Goal: Task Accomplishment & Management: Manage account settings

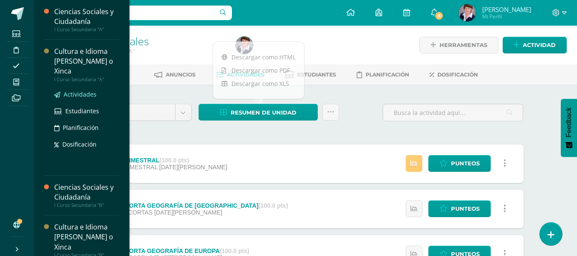
click at [83, 92] on span "Actividades" at bounding box center [80, 94] width 33 height 8
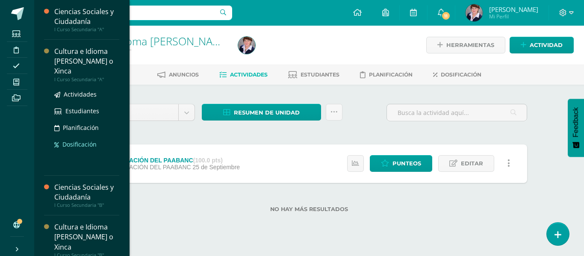
click at [87, 141] on span "Dosificación" at bounding box center [79, 144] width 34 height 8
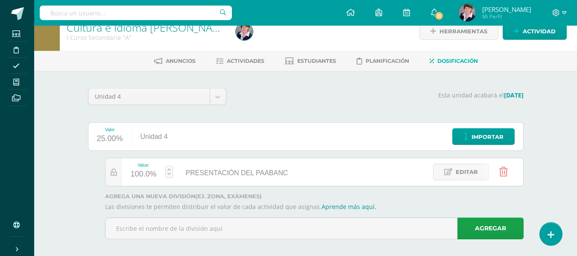
scroll to position [21, 0]
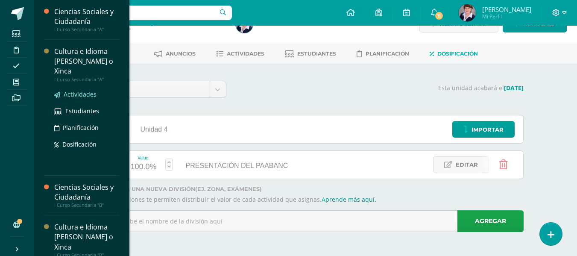
click at [75, 92] on span "Actividades" at bounding box center [80, 94] width 33 height 8
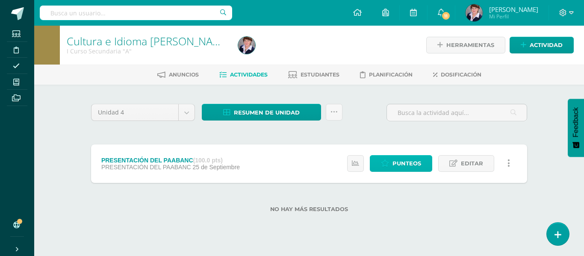
click at [406, 162] on span "Punteos" at bounding box center [406, 163] width 29 height 16
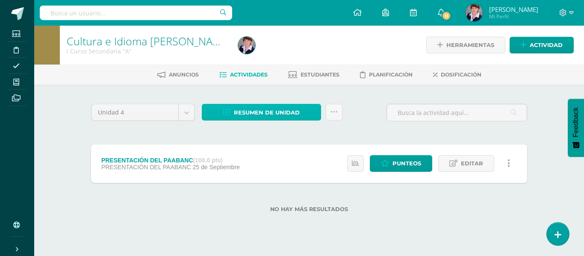
click at [293, 110] on span "Resumen de unidad" at bounding box center [267, 113] width 66 height 16
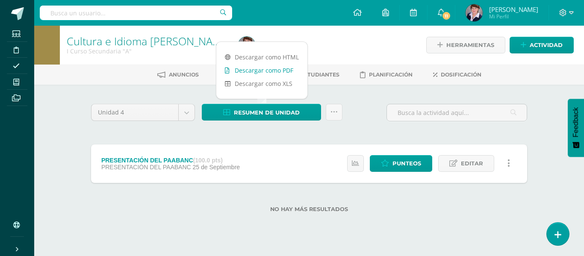
click at [270, 66] on link "Descargar como PDF" at bounding box center [261, 70] width 91 height 13
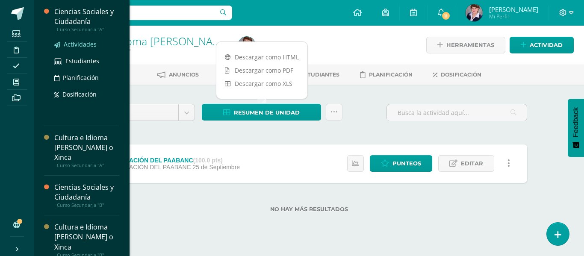
click at [91, 43] on span "Actividades" at bounding box center [80, 44] width 33 height 8
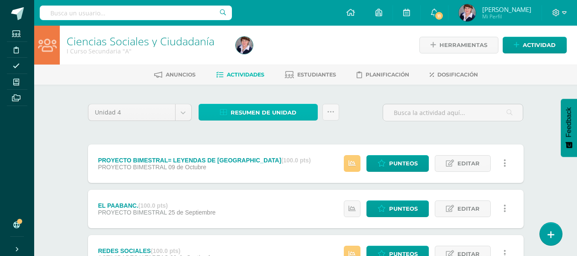
click at [274, 110] on span "Resumen de unidad" at bounding box center [264, 113] width 66 height 16
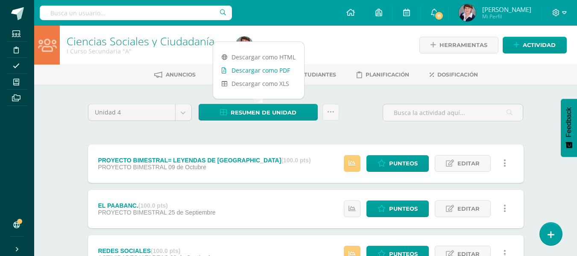
click at [267, 68] on link "Descargar como PDF" at bounding box center [258, 70] width 91 height 13
click at [395, 163] on span "Punteos" at bounding box center [403, 163] width 29 height 16
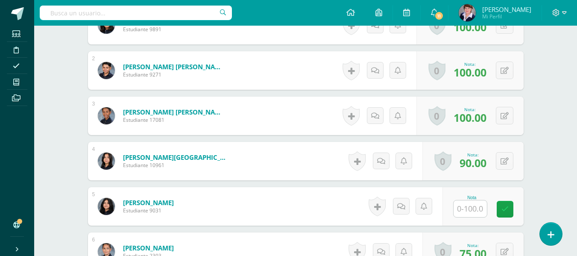
scroll to position [346, 0]
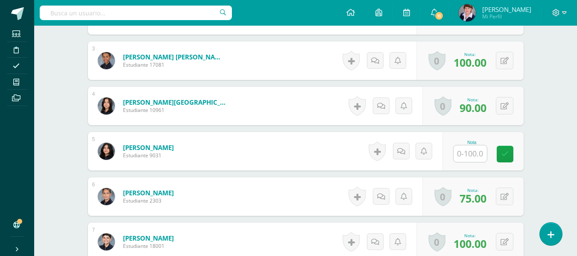
click at [480, 152] on input "text" at bounding box center [470, 153] width 33 height 17
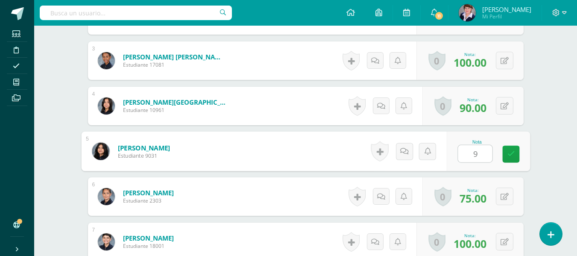
type input "90"
click at [513, 152] on icon at bounding box center [511, 153] width 8 height 7
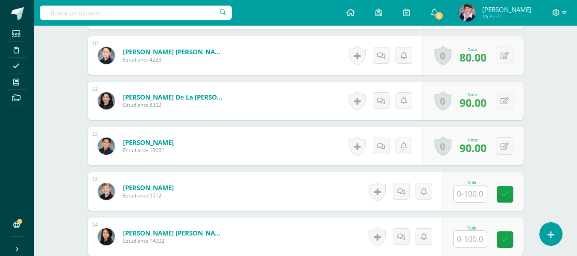
scroll to position [731, 0]
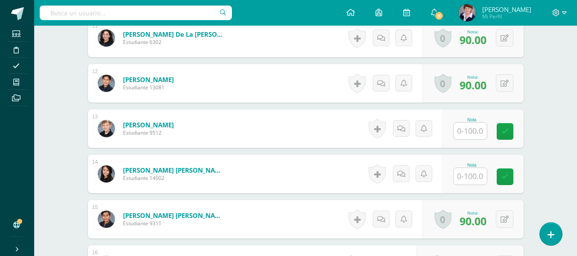
click at [478, 133] on input "text" at bounding box center [470, 131] width 33 height 17
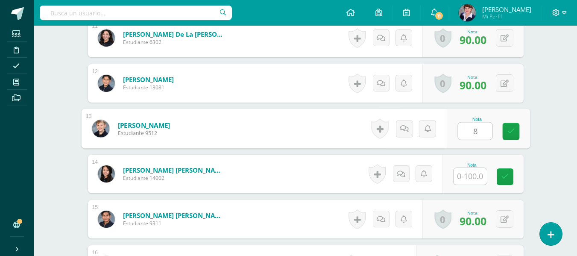
type input "80"
click at [513, 130] on icon at bounding box center [511, 131] width 8 height 7
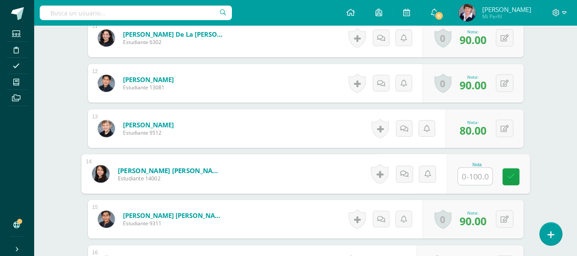
click at [475, 174] on input "text" at bounding box center [475, 176] width 34 height 17
type input "90"
click at [510, 173] on icon at bounding box center [511, 176] width 8 height 7
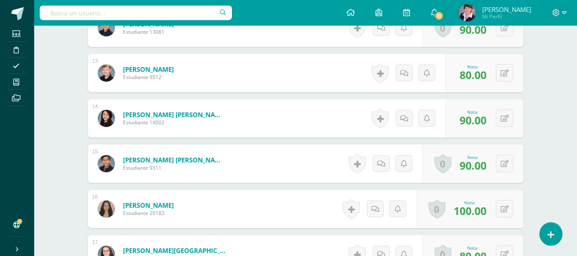
scroll to position [902, 0]
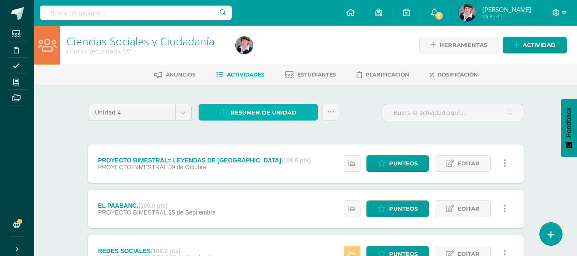
click at [276, 115] on span "Resumen de unidad" at bounding box center [264, 113] width 66 height 16
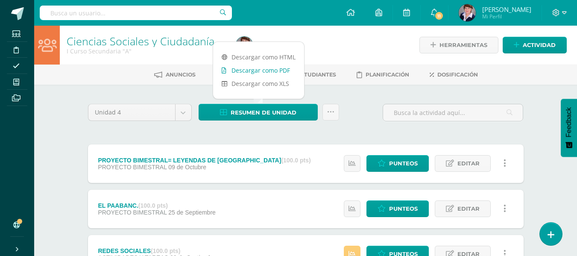
click at [268, 68] on link "Descargar como PDF" at bounding box center [258, 70] width 91 height 13
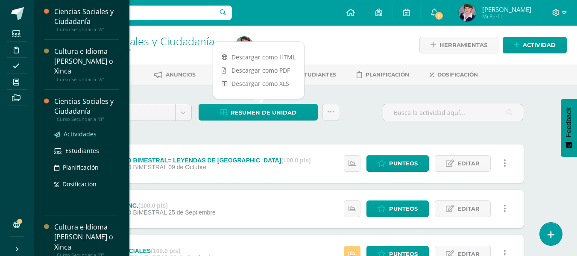
click at [87, 132] on span "Actividades" at bounding box center [80, 134] width 33 height 8
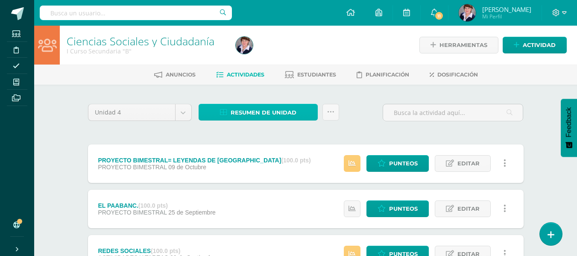
click at [270, 112] on span "Resumen de unidad" at bounding box center [264, 113] width 66 height 16
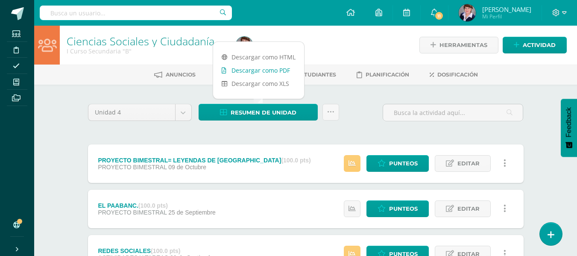
click at [265, 68] on link "Descargar como PDF" at bounding box center [258, 70] width 91 height 13
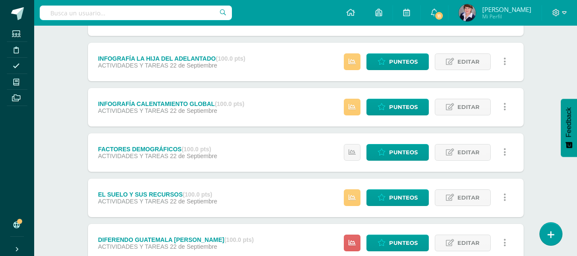
scroll to position [299, 0]
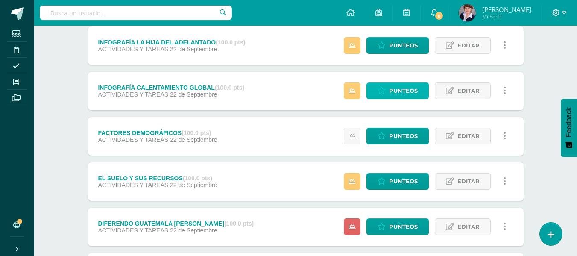
click at [402, 89] on span "Punteos" at bounding box center [403, 91] width 29 height 16
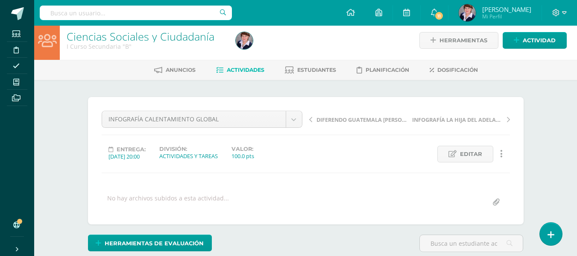
scroll to position [5, 0]
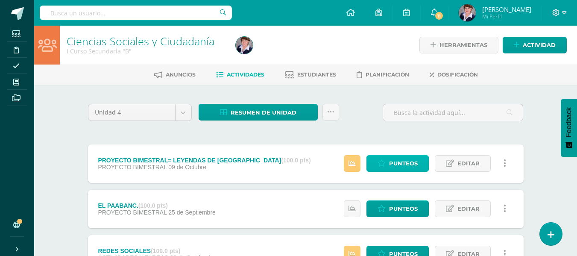
click at [411, 160] on span "Punteos" at bounding box center [403, 163] width 29 height 16
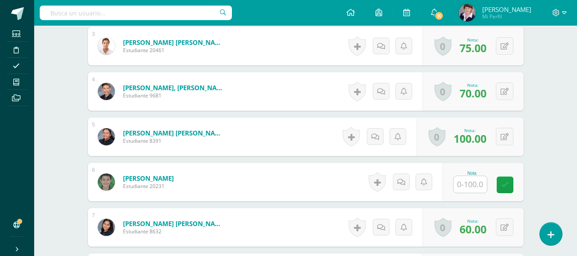
scroll to position [387, 0]
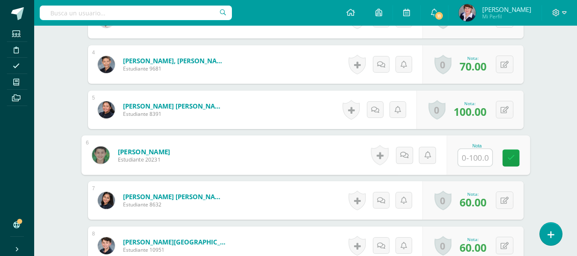
click at [480, 155] on input "text" at bounding box center [475, 157] width 34 height 17
type input "90"
click at [509, 156] on icon at bounding box center [511, 157] width 8 height 7
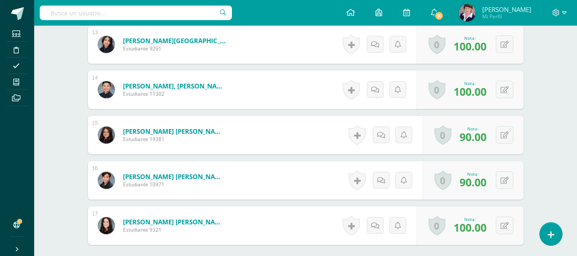
scroll to position [902, 0]
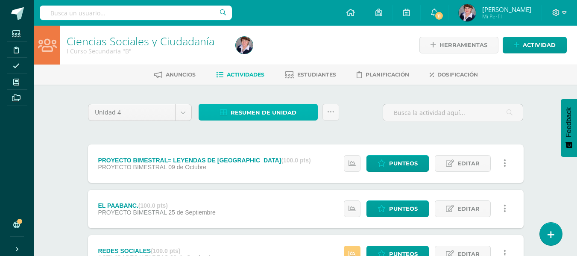
click at [272, 112] on span "Resumen de unidad" at bounding box center [264, 113] width 66 height 16
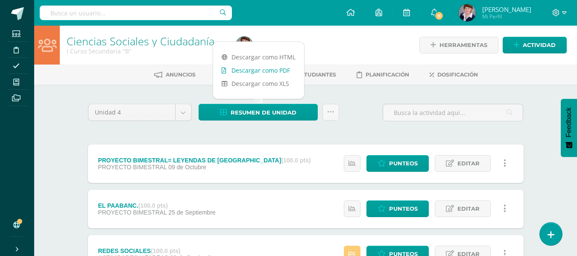
click at [269, 68] on link "Descargar como PDF" at bounding box center [258, 70] width 91 height 13
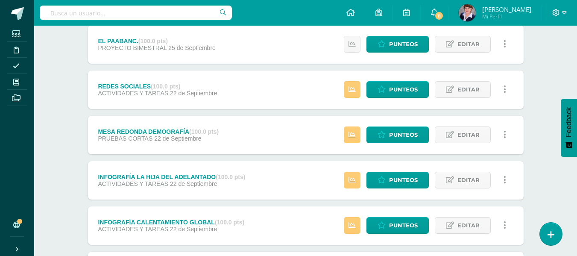
scroll to position [214, 0]
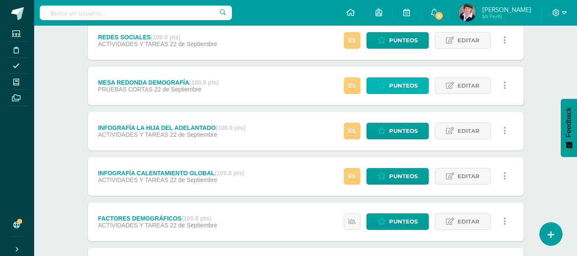
click at [398, 82] on span "Punteos" at bounding box center [403, 86] width 29 height 16
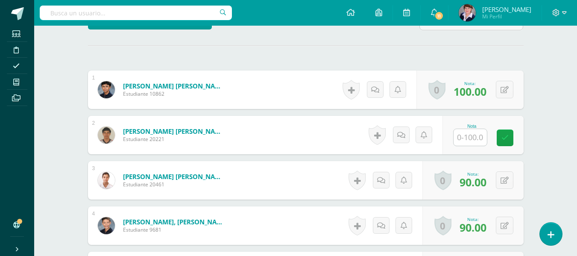
scroll to position [261, 0]
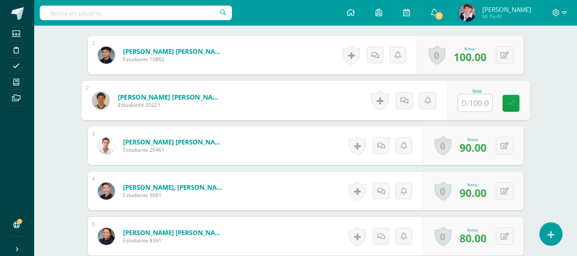
click at [464, 96] on input "text" at bounding box center [475, 102] width 34 height 17
type input "60"
click at [512, 99] on icon at bounding box center [511, 102] width 8 height 7
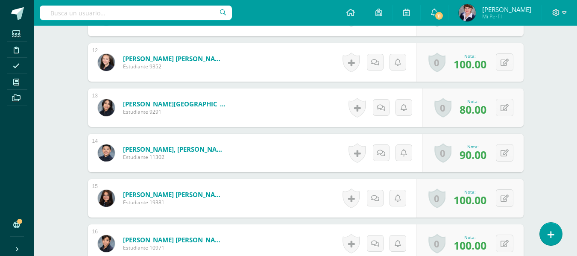
scroll to position [859, 0]
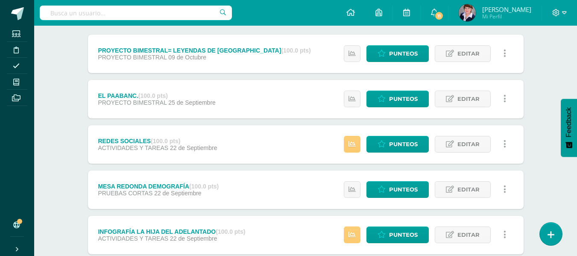
scroll to position [95, 0]
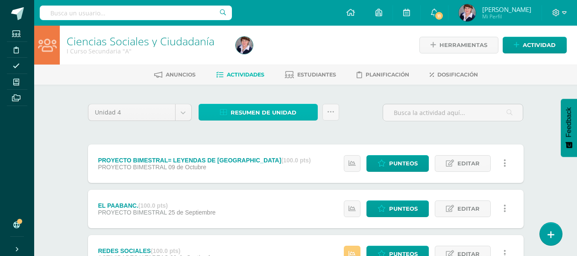
click at [275, 112] on span "Resumen de unidad" at bounding box center [264, 113] width 66 height 16
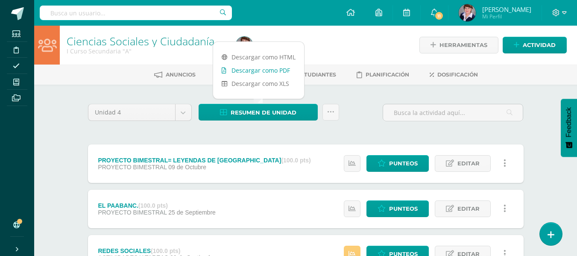
click at [269, 68] on link "Descargar como PDF" at bounding box center [258, 70] width 91 height 13
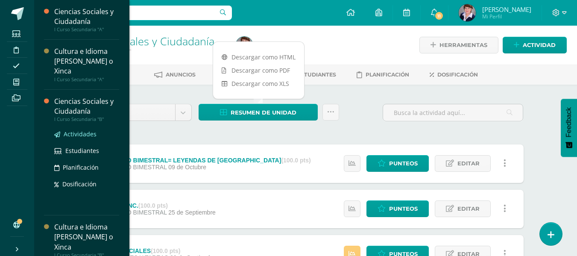
click at [91, 132] on span "Actividades" at bounding box center [80, 134] width 33 height 8
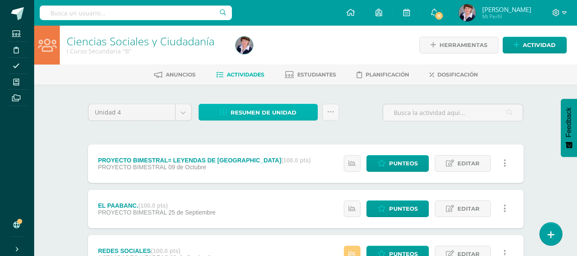
click at [274, 113] on span "Resumen de unidad" at bounding box center [264, 113] width 66 height 16
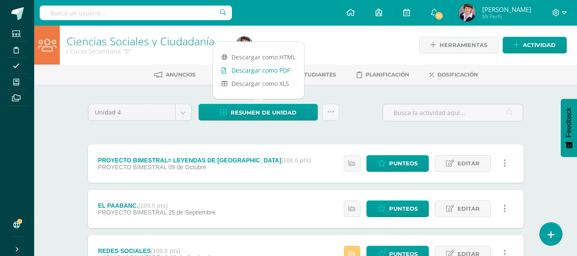
click at [270, 67] on link "Descargar como PDF" at bounding box center [258, 70] width 91 height 13
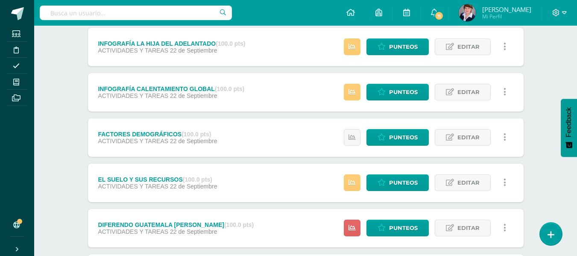
scroll to position [342, 0]
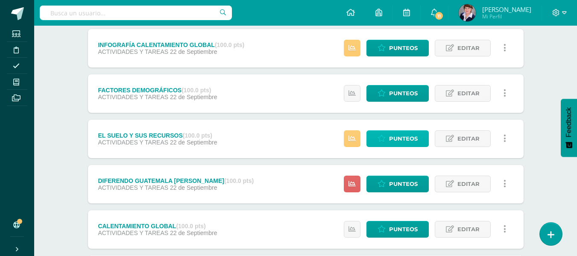
click at [404, 136] on span "Punteos" at bounding box center [403, 139] width 29 height 16
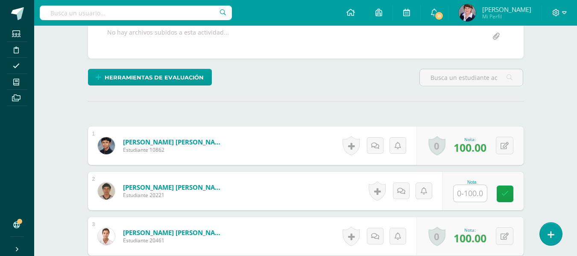
scroll to position [176, 0]
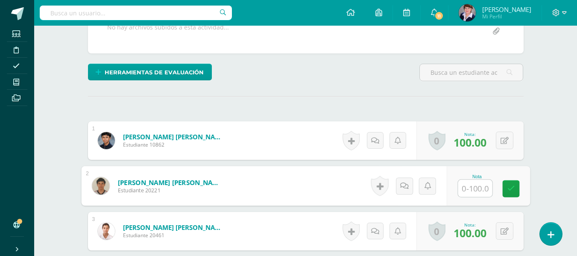
click at [478, 189] on input "text" at bounding box center [475, 188] width 34 height 17
type input "0"
click at [513, 185] on icon at bounding box center [511, 188] width 8 height 7
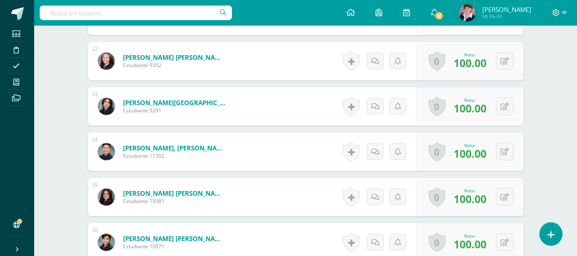
scroll to position [902, 0]
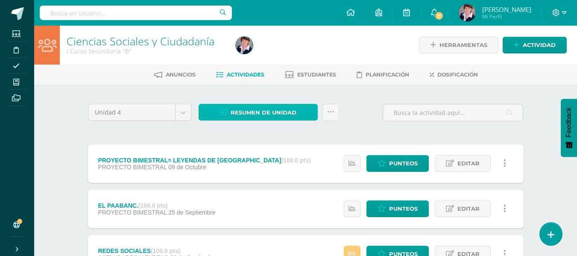
click at [272, 111] on span "Resumen de unidad" at bounding box center [264, 113] width 66 height 16
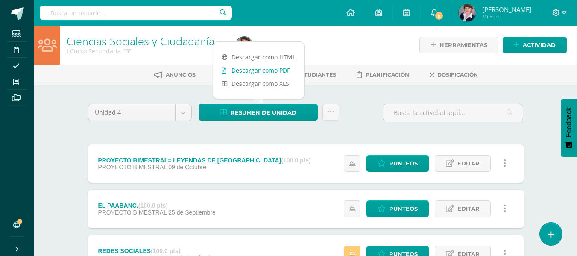
click at [270, 66] on link "Descargar como PDF" at bounding box center [258, 70] width 91 height 13
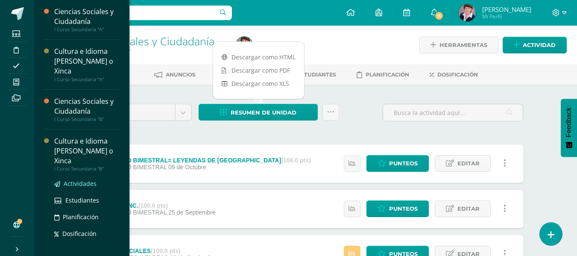
click at [86, 182] on span "Actividades" at bounding box center [80, 183] width 33 height 8
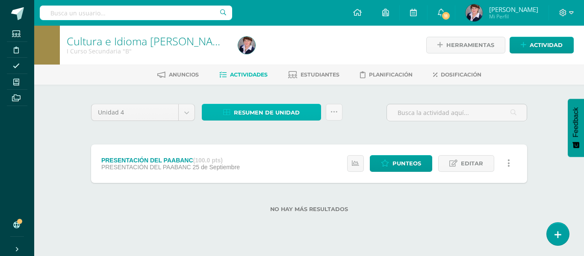
click at [282, 109] on span "Resumen de unidad" at bounding box center [267, 113] width 66 height 16
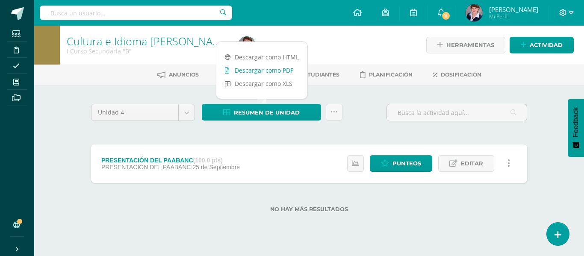
click at [270, 67] on link "Descargar como PDF" at bounding box center [261, 70] width 91 height 13
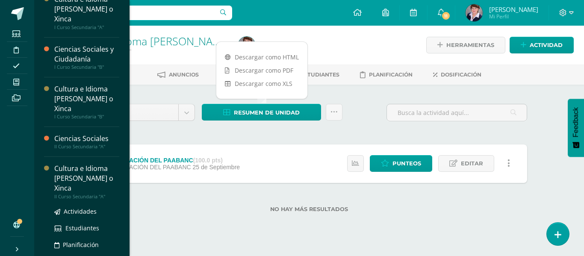
scroll to position [128, 0]
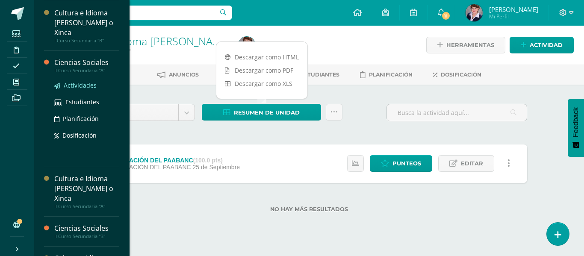
click at [82, 82] on span "Actividades" at bounding box center [80, 85] width 33 height 8
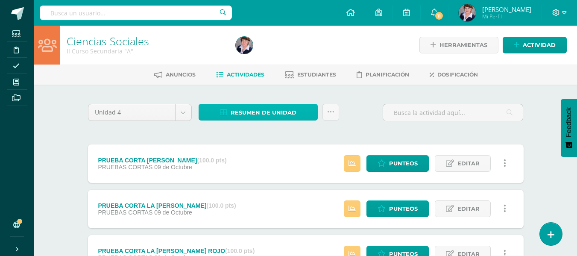
click at [261, 110] on span "Resumen de unidad" at bounding box center [264, 113] width 66 height 16
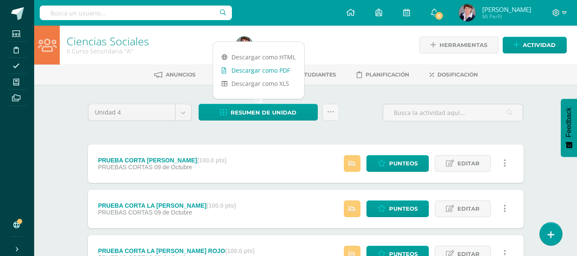
click at [270, 68] on link "Descargar como PDF" at bounding box center [258, 70] width 91 height 13
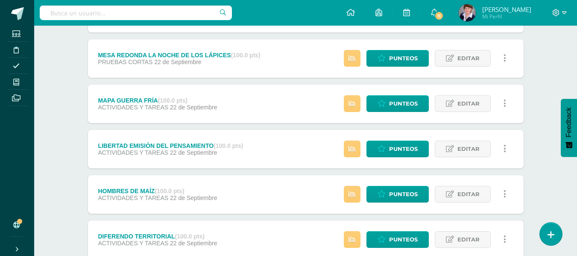
scroll to position [519, 0]
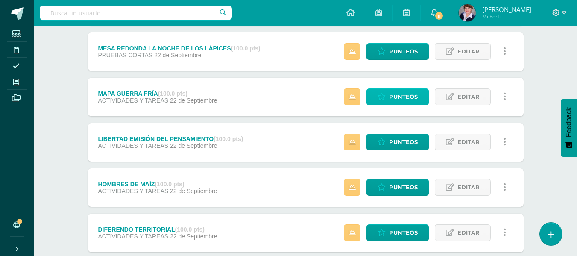
click at [410, 96] on span "Punteos" at bounding box center [403, 97] width 29 height 16
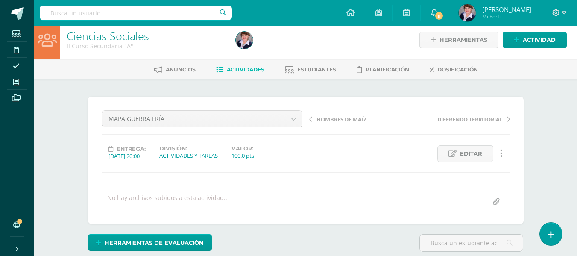
scroll to position [6, 0]
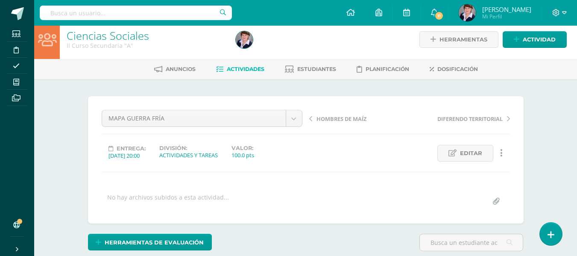
click at [410, 96] on div "MAPA GUERRA FRÍA PRUEBA CORTA ROSITA ALVIREZ PRUEBA CORTA LA MARTINA PRUEBA COR…" at bounding box center [306, 159] width 436 height 127
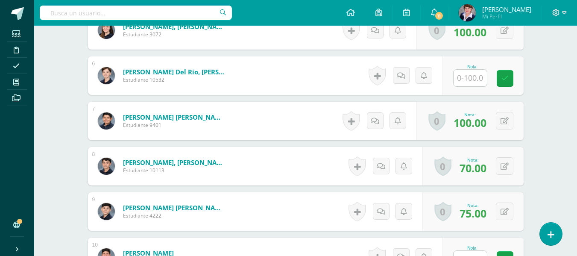
scroll to position [475, 0]
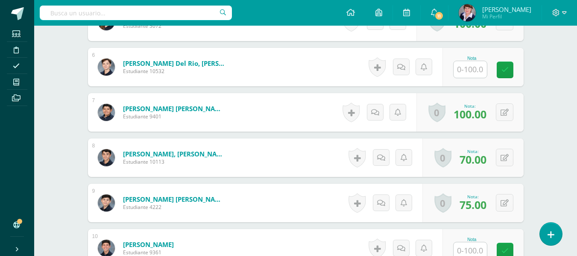
click at [471, 69] on input "text" at bounding box center [470, 69] width 33 height 17
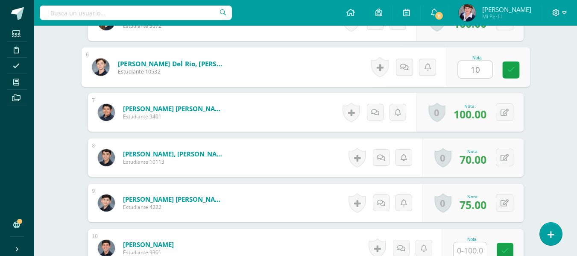
type input "100"
click at [510, 66] on icon at bounding box center [511, 69] width 8 height 7
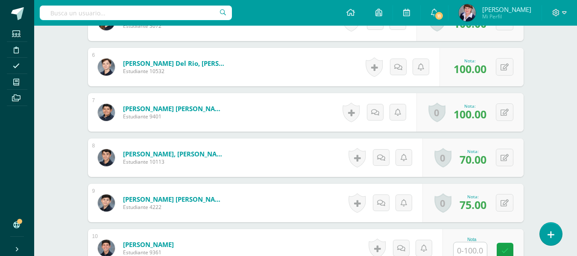
scroll to position [604, 0]
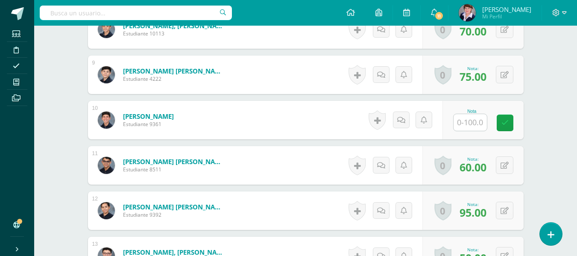
click at [475, 122] on input "text" at bounding box center [470, 122] width 33 height 17
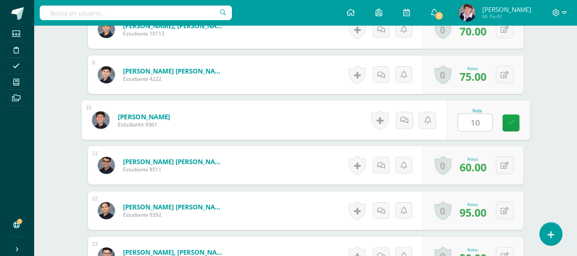
type input "100"
click at [509, 119] on icon at bounding box center [511, 122] width 8 height 7
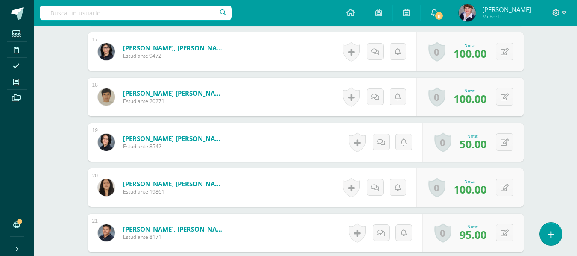
scroll to position [1083, 0]
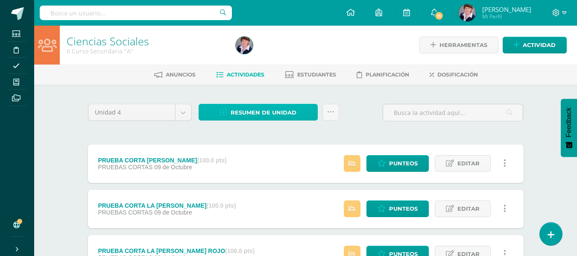
click at [283, 109] on span "Resumen de unidad" at bounding box center [264, 113] width 66 height 16
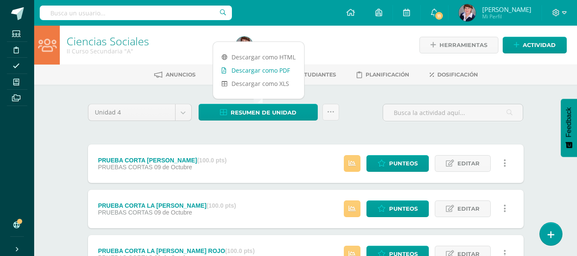
click at [270, 67] on link "Descargar como PDF" at bounding box center [258, 70] width 91 height 13
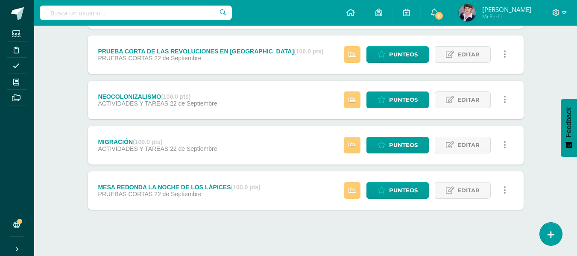
scroll to position [384, 0]
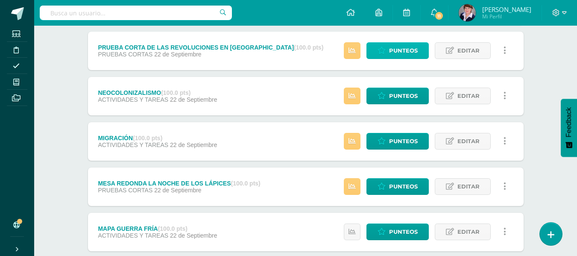
click at [396, 49] on span "Punteos" at bounding box center [403, 51] width 29 height 16
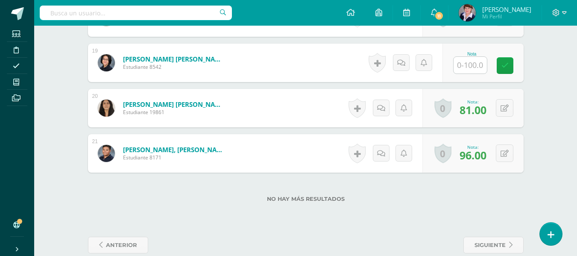
scroll to position [1074, 0]
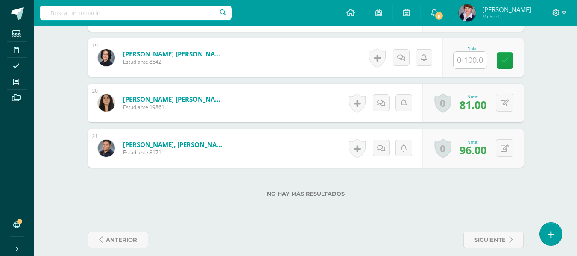
click at [481, 58] on input "text" at bounding box center [470, 60] width 33 height 17
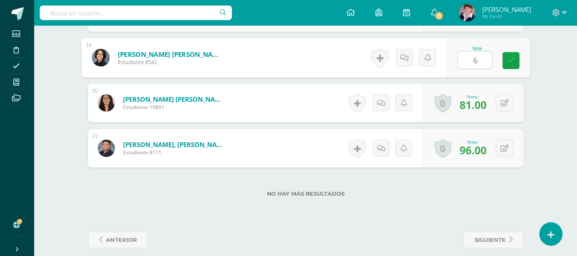
type input "60"
click at [510, 58] on icon at bounding box center [511, 60] width 8 height 7
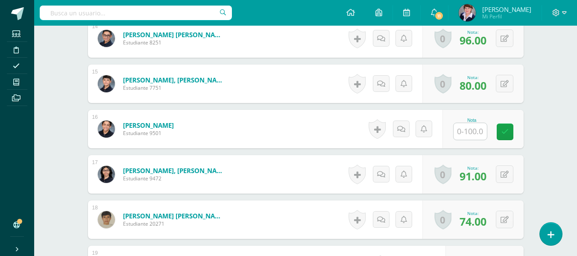
scroll to position [860, 0]
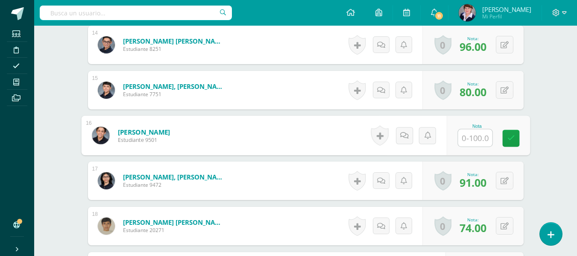
click at [475, 137] on input "text" at bounding box center [475, 137] width 34 height 17
type input "60"
click at [513, 133] on link at bounding box center [510, 138] width 17 height 17
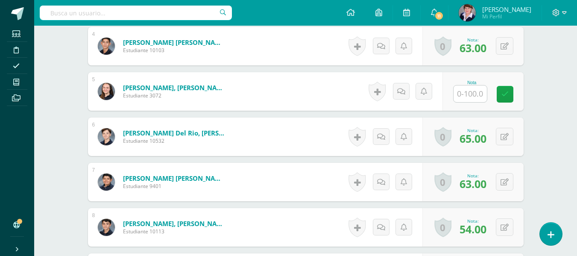
scroll to position [390, 0]
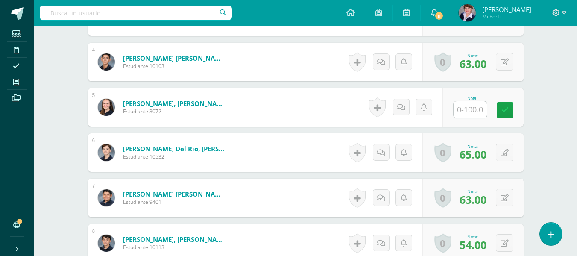
click at [477, 109] on input "text" at bounding box center [470, 109] width 33 height 17
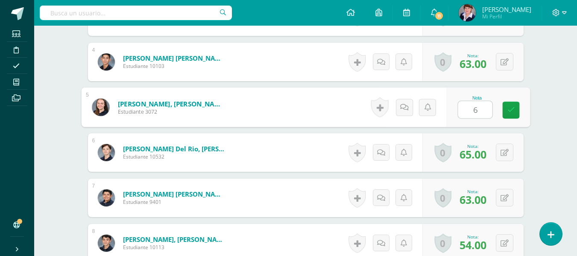
type input "60"
click at [512, 108] on icon at bounding box center [511, 109] width 8 height 7
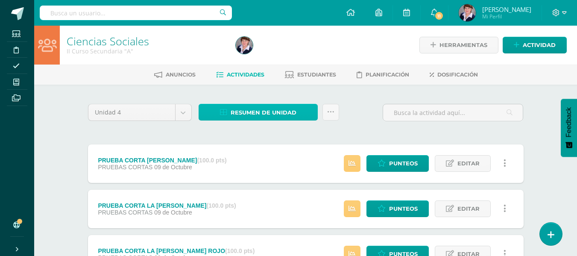
click at [282, 109] on span "Resumen de unidad" at bounding box center [264, 113] width 66 height 16
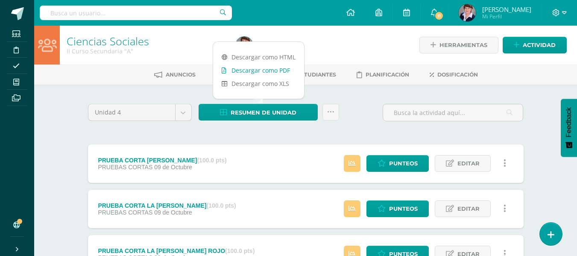
click at [268, 69] on link "Descargar como PDF" at bounding box center [258, 70] width 91 height 13
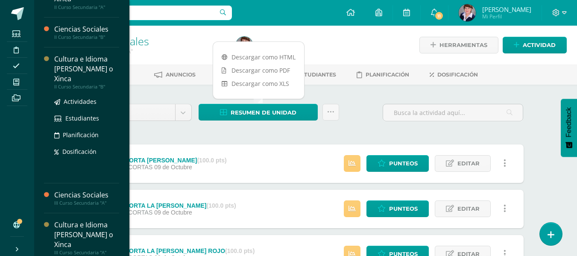
scroll to position [256, 0]
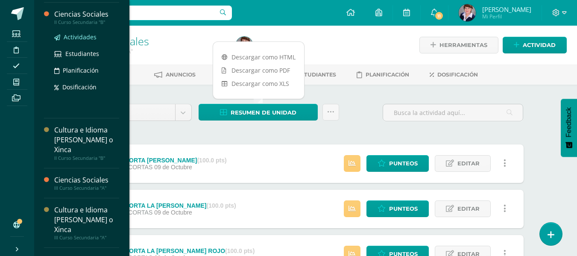
click at [85, 34] on span "Actividades" at bounding box center [80, 37] width 33 height 8
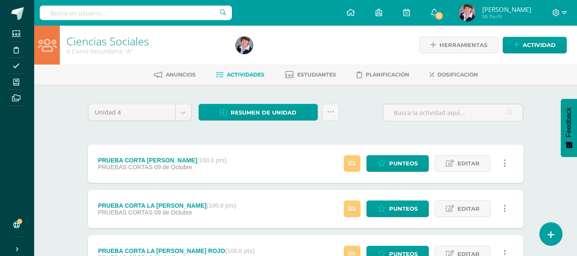
scroll to position [242, 0]
click at [277, 111] on span "Resumen de unidad" at bounding box center [264, 113] width 66 height 16
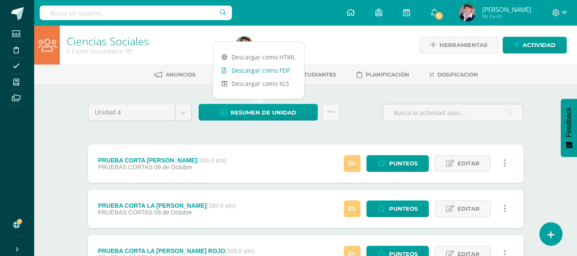
click at [266, 66] on link "Descargar como PDF" at bounding box center [258, 70] width 91 height 13
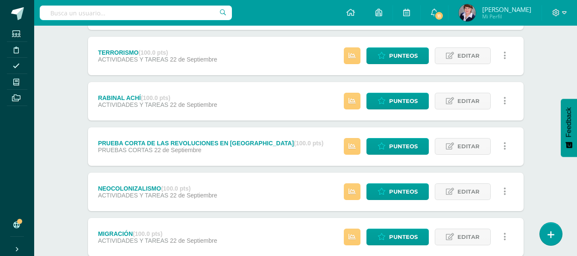
scroll to position [241, 0]
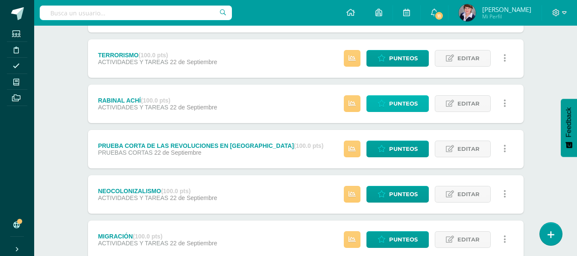
click at [415, 100] on span "Punteos" at bounding box center [403, 104] width 29 height 16
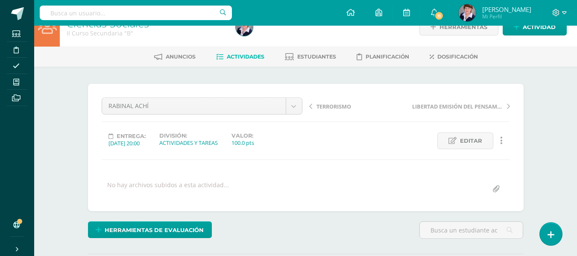
scroll to position [304, 0]
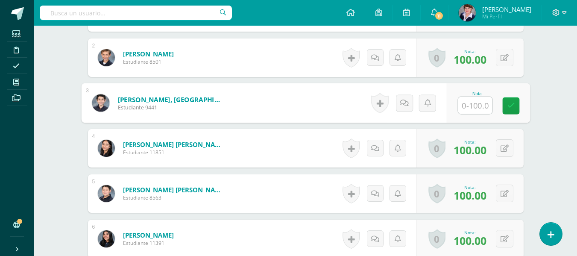
click at [473, 105] on input "text" at bounding box center [475, 105] width 34 height 17
type input "90"
click at [519, 102] on link at bounding box center [510, 105] width 17 height 17
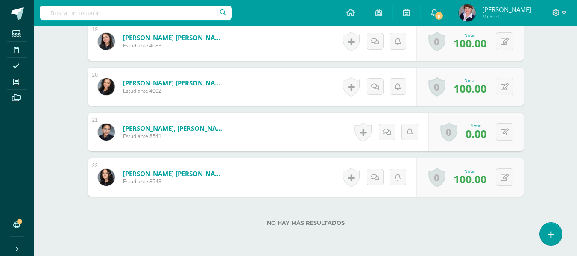
scroll to position [1103, 0]
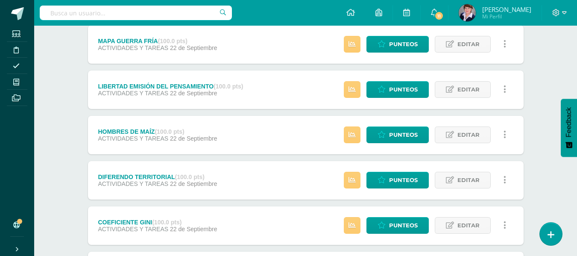
scroll to position [555, 0]
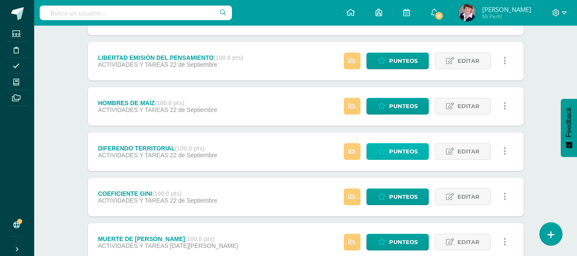
click at [411, 150] on span "Punteos" at bounding box center [403, 152] width 29 height 16
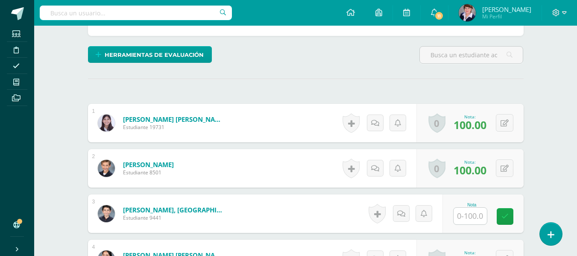
scroll to position [316, 0]
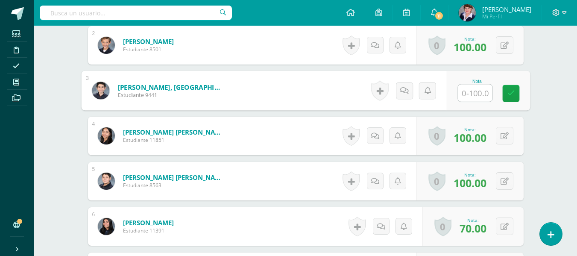
click at [477, 92] on input "text" at bounding box center [475, 93] width 34 height 17
type input "90"
click at [513, 91] on icon at bounding box center [511, 93] width 8 height 7
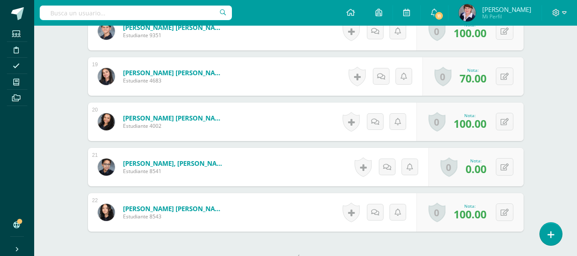
scroll to position [1128, 0]
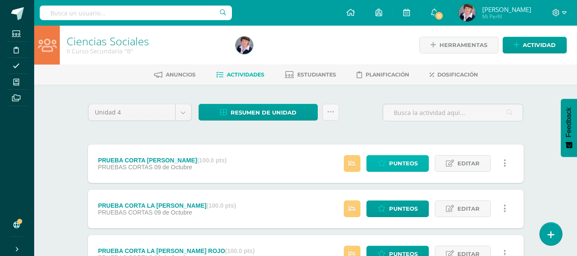
click at [396, 162] on span "Punteos" at bounding box center [403, 163] width 29 height 16
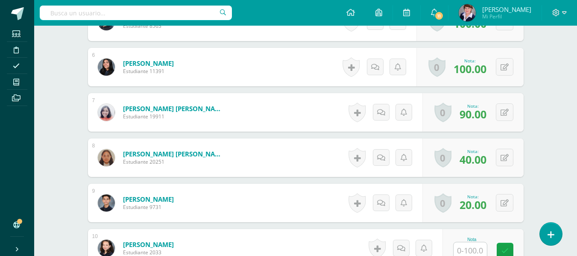
scroll to position [561, 0]
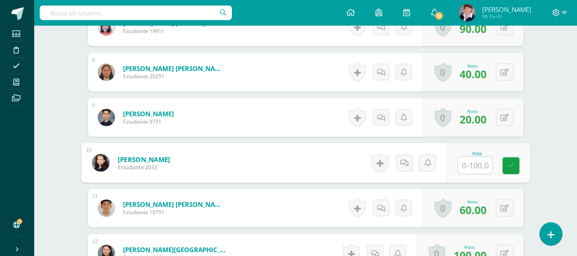
click at [476, 165] on input "text" at bounding box center [475, 165] width 34 height 17
type input "65"
click at [512, 162] on icon at bounding box center [511, 165] width 8 height 7
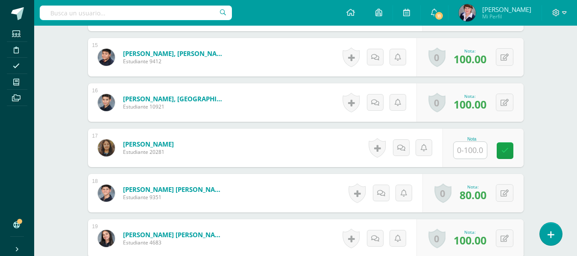
scroll to position [903, 0]
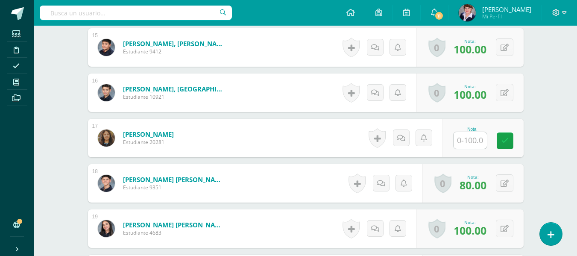
click at [475, 141] on input "text" at bounding box center [470, 140] width 33 height 17
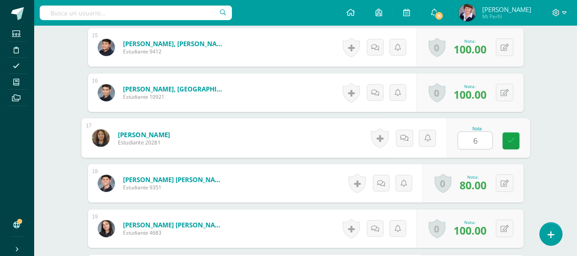
type input "65"
click at [507, 137] on icon at bounding box center [511, 140] width 8 height 7
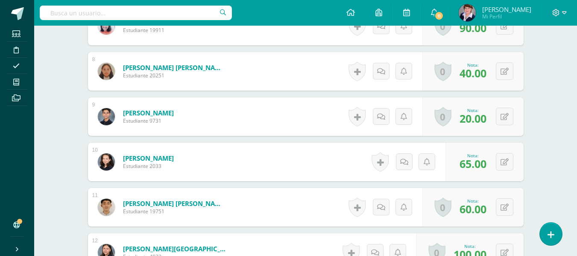
scroll to position [561, 0]
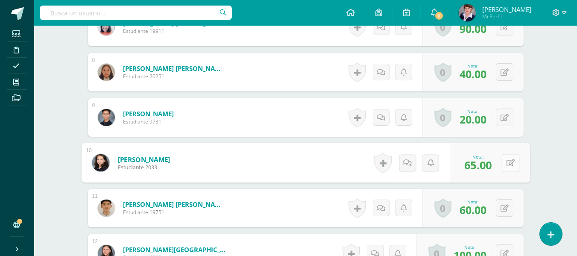
click at [509, 160] on button at bounding box center [511, 163] width 18 height 18
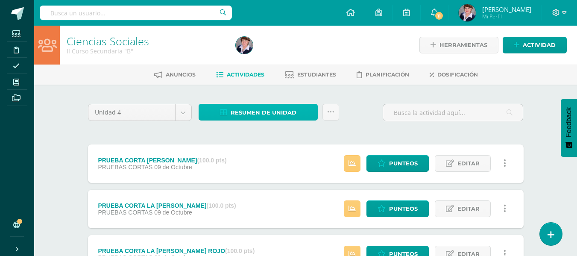
click at [275, 109] on span "Resumen de unidad" at bounding box center [264, 113] width 66 height 16
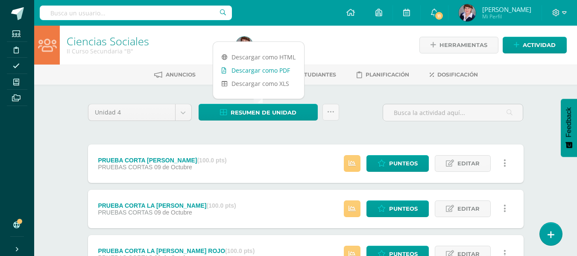
click at [273, 68] on link "Descargar como PDF" at bounding box center [258, 70] width 91 height 13
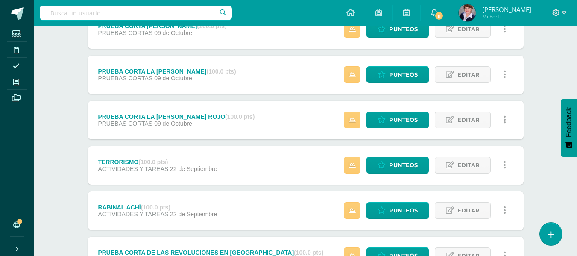
scroll to position [256, 0]
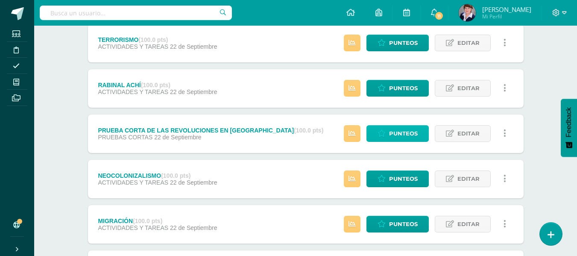
click at [407, 129] on span "Punteos" at bounding box center [403, 134] width 29 height 16
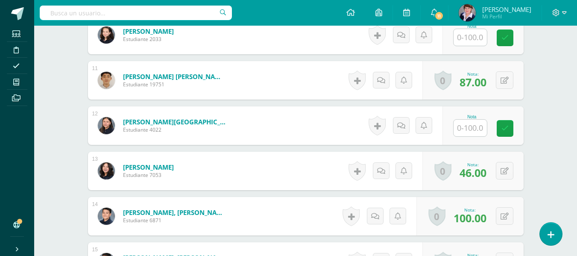
scroll to position [689, 0]
click at [478, 129] on input "text" at bounding box center [470, 127] width 33 height 17
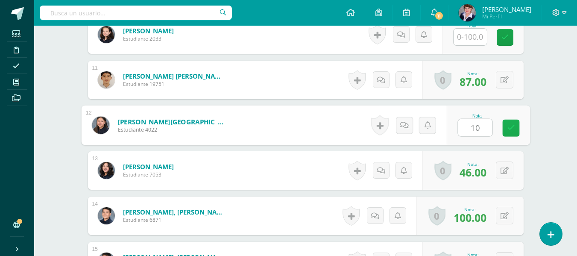
type input "100"
click at [511, 124] on icon at bounding box center [511, 127] width 8 height 7
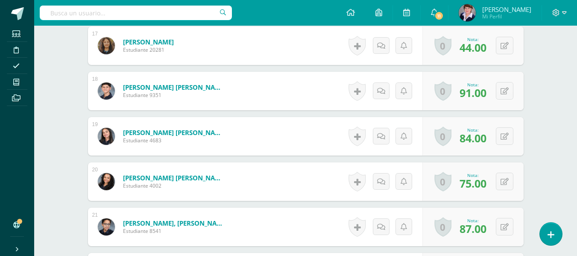
scroll to position [1116, 0]
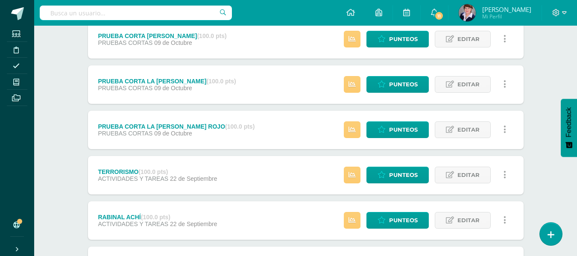
scroll to position [128, 0]
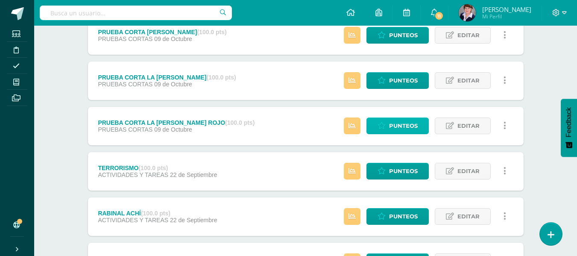
click at [412, 124] on span "Punteos" at bounding box center [403, 126] width 29 height 16
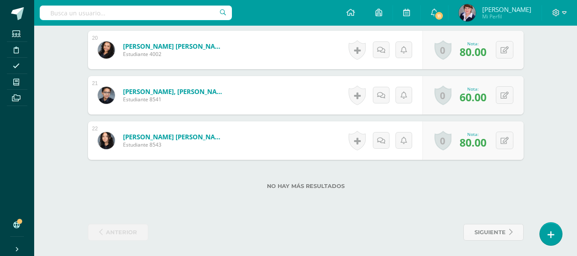
scroll to position [1128, 0]
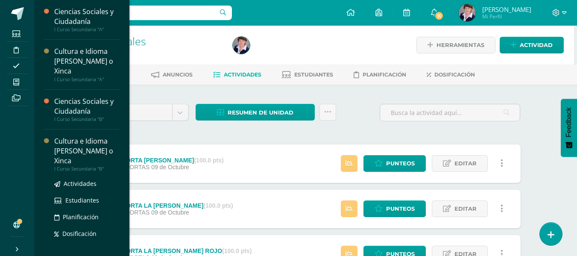
scroll to position [214, 0]
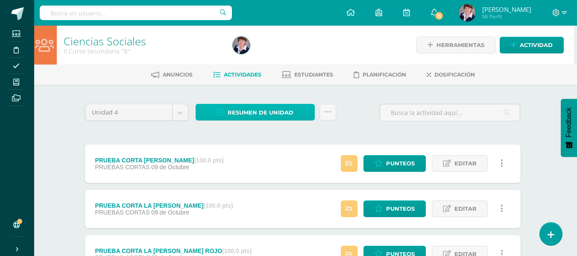
click at [283, 111] on span "Resumen de unidad" at bounding box center [261, 113] width 66 height 16
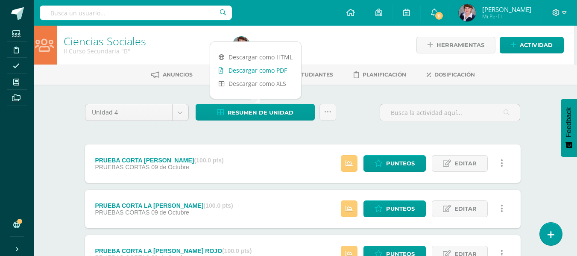
click at [265, 67] on link "Descargar como PDF" at bounding box center [255, 70] width 91 height 13
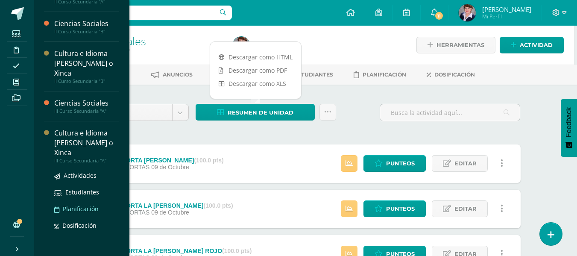
scroll to position [279, 0]
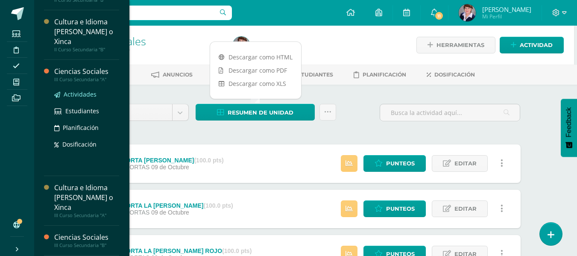
click at [86, 93] on span "Actividades" at bounding box center [80, 94] width 33 height 8
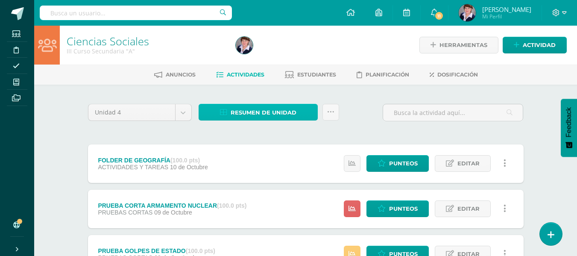
click at [266, 111] on span "Resumen de unidad" at bounding box center [264, 113] width 66 height 16
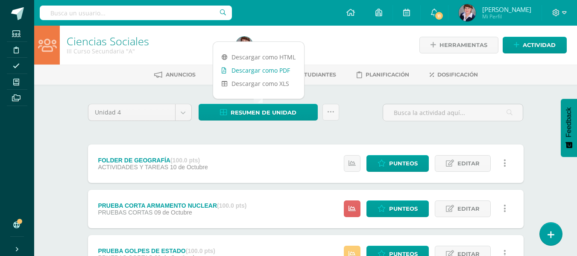
click at [270, 68] on link "Descargar como PDF" at bounding box center [258, 70] width 91 height 13
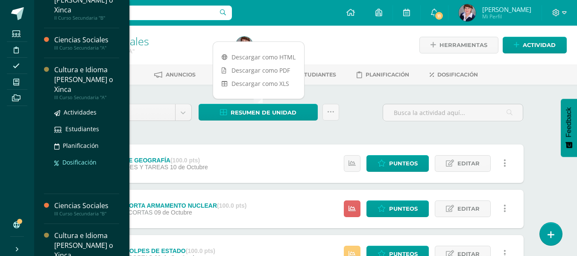
scroll to position [314, 0]
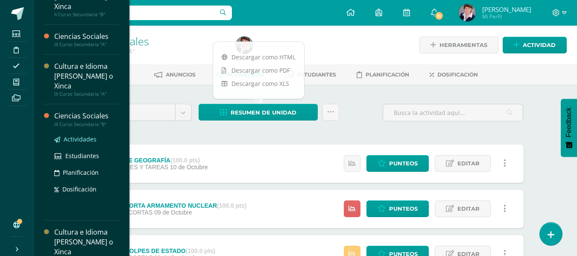
click at [89, 136] on span "Actividades" at bounding box center [80, 139] width 33 height 8
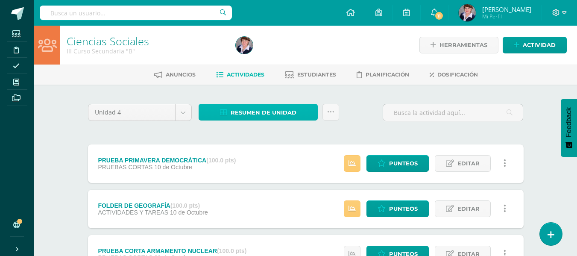
click at [275, 109] on span "Resumen de unidad" at bounding box center [264, 113] width 66 height 16
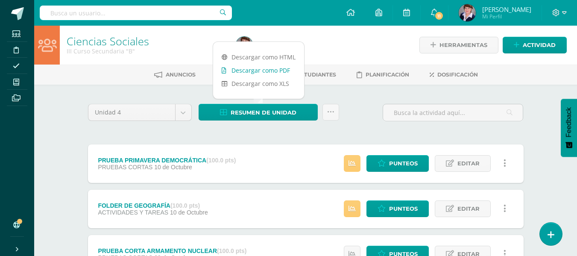
click at [268, 69] on link "Descargar como PDF" at bounding box center [258, 70] width 91 height 13
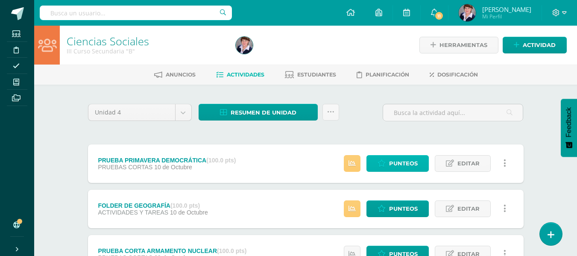
click at [407, 158] on span "Punteos" at bounding box center [403, 163] width 29 height 16
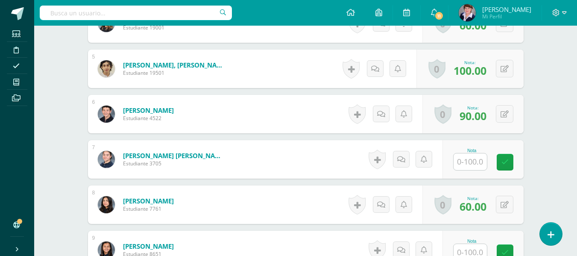
scroll to position [413, 0]
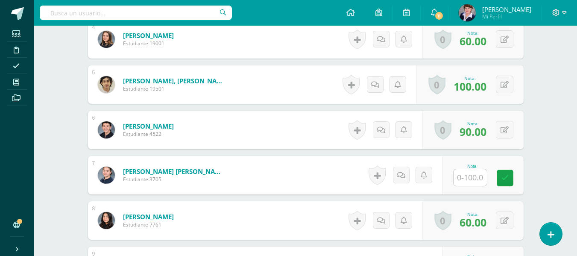
click at [474, 179] on input "text" at bounding box center [470, 177] width 33 height 17
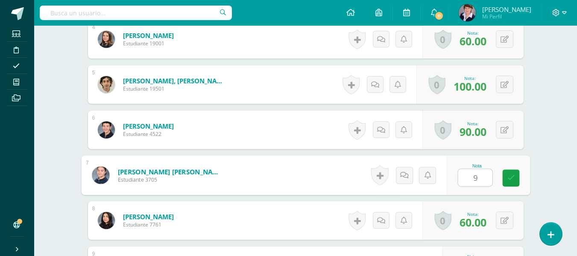
type input "90"
click at [514, 175] on icon at bounding box center [511, 177] width 8 height 7
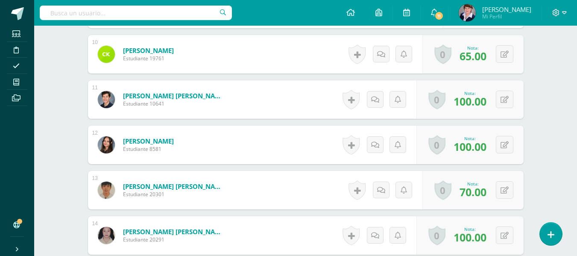
scroll to position [584, 0]
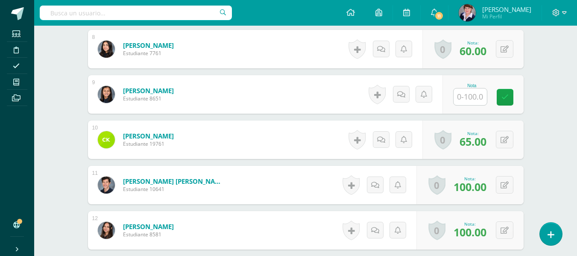
click at [474, 97] on input "text" at bounding box center [470, 96] width 33 height 17
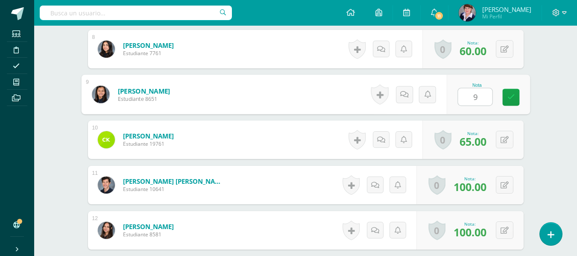
type input "90"
click at [516, 96] on link at bounding box center [510, 97] width 17 height 17
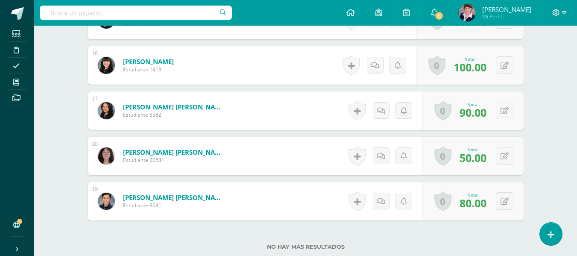
scroll to position [992, 0]
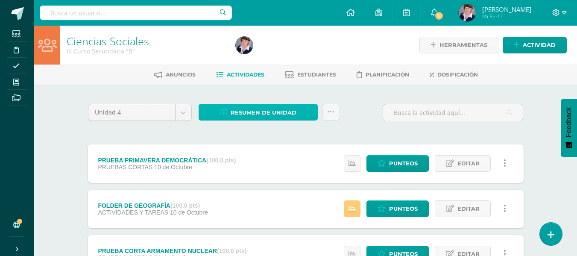
click at [273, 109] on span "Resumen de unidad" at bounding box center [264, 113] width 66 height 16
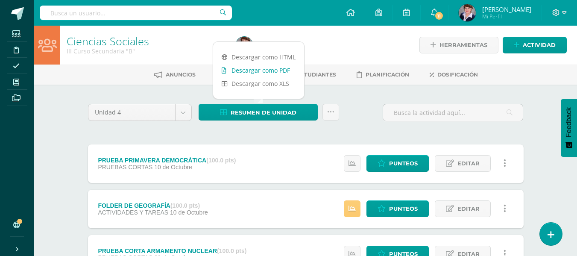
click at [274, 69] on link "Descargar como PDF" at bounding box center [258, 70] width 91 height 13
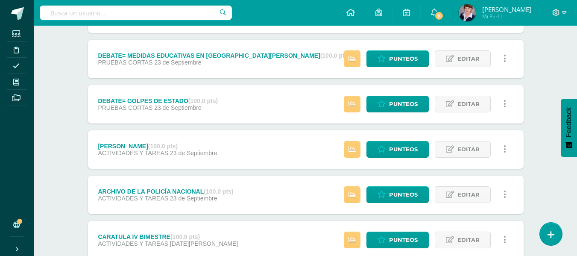
scroll to position [513, 0]
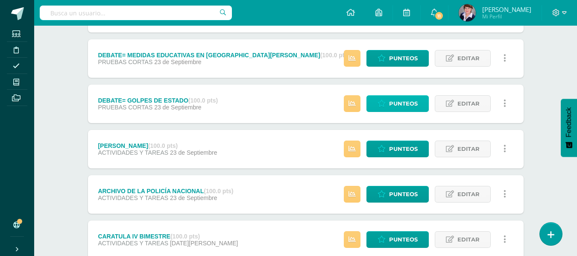
click at [399, 104] on span "Punteos" at bounding box center [403, 104] width 29 height 16
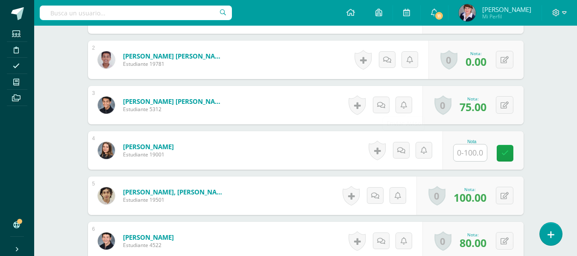
scroll to position [302, 0]
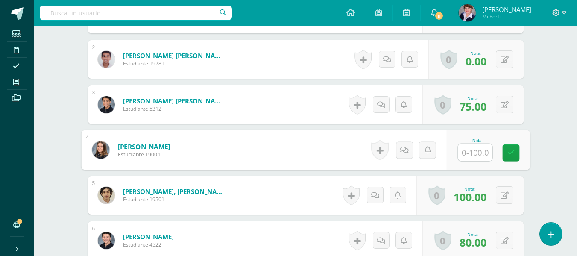
click at [479, 151] on input "text" at bounding box center [475, 152] width 34 height 17
type input "80"
click at [510, 147] on link at bounding box center [510, 152] width 17 height 17
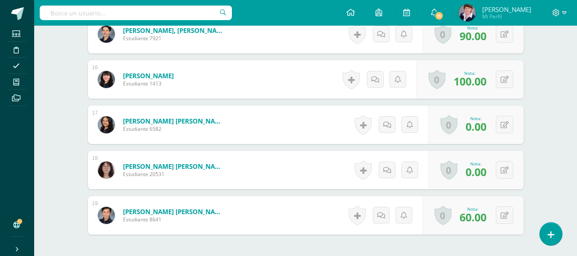
scroll to position [992, 0]
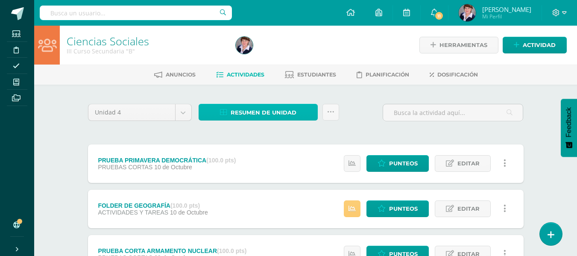
click at [276, 111] on span "Resumen de unidad" at bounding box center [264, 113] width 66 height 16
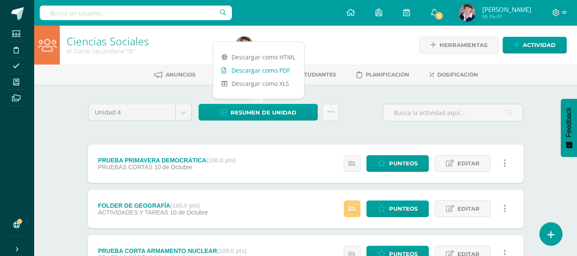
click at [267, 66] on link "Descargar como PDF" at bounding box center [258, 70] width 91 height 13
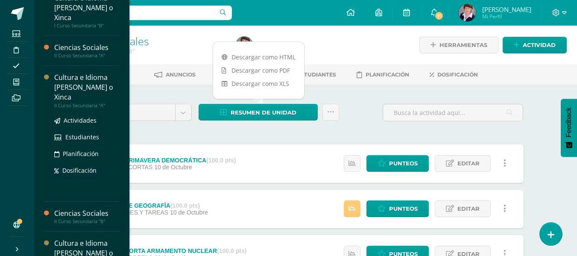
scroll to position [128, 0]
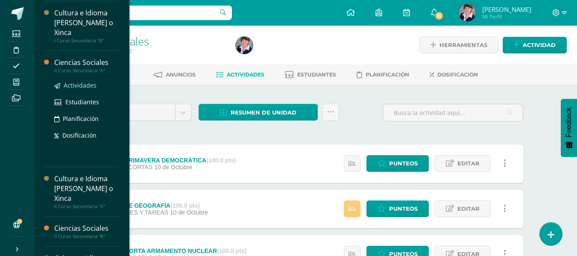
click at [83, 81] on link "Actividades" at bounding box center [86, 85] width 65 height 10
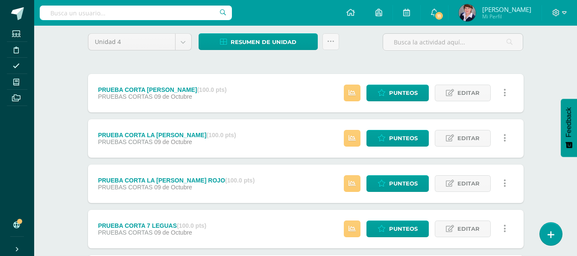
scroll to position [85, 0]
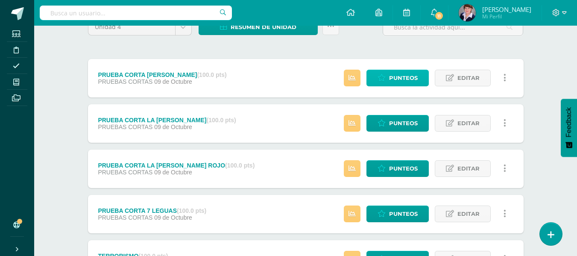
click at [409, 74] on span "Punteos" at bounding box center [403, 78] width 29 height 16
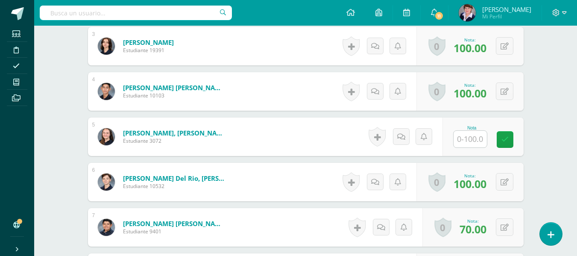
scroll to position [361, 0]
click at [467, 140] on input "text" at bounding box center [470, 138] width 33 height 17
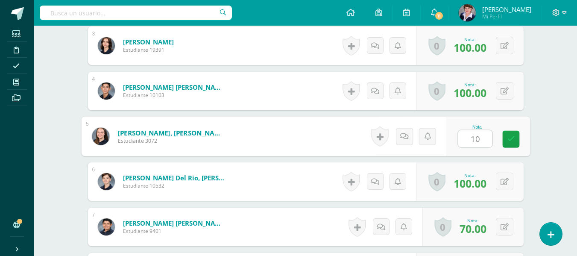
scroll to position [361, 0]
type input "100"
click at [512, 132] on link at bounding box center [510, 138] width 17 height 17
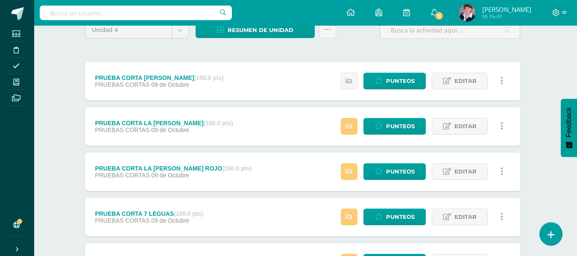
scroll to position [85, 3]
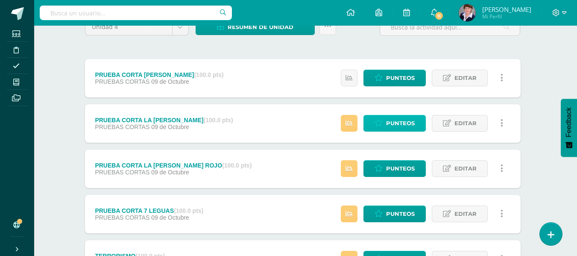
click at [412, 118] on span "Punteos" at bounding box center [400, 123] width 29 height 16
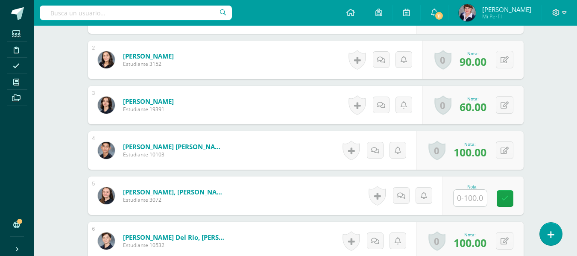
scroll to position [302, 0]
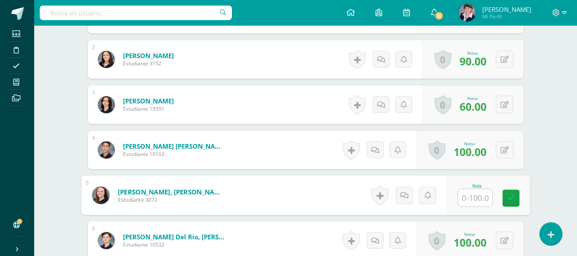
click at [471, 198] on input "text" at bounding box center [475, 197] width 34 height 17
type input "60"
click at [512, 197] on icon at bounding box center [511, 197] width 8 height 7
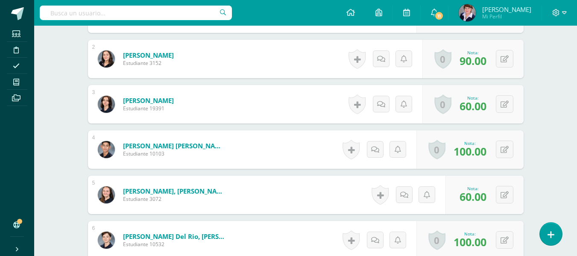
scroll to position [303, 0]
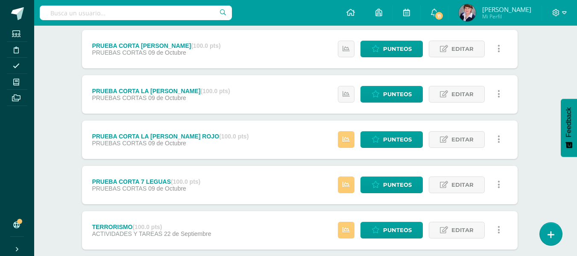
scroll to position [128, 6]
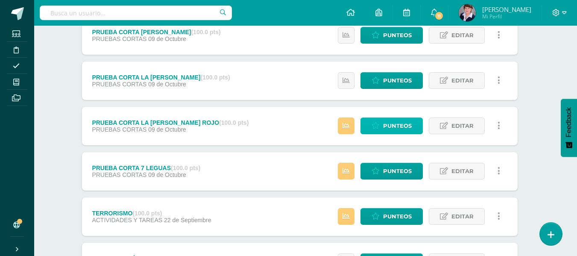
click at [388, 124] on span "Punteos" at bounding box center [397, 126] width 29 height 16
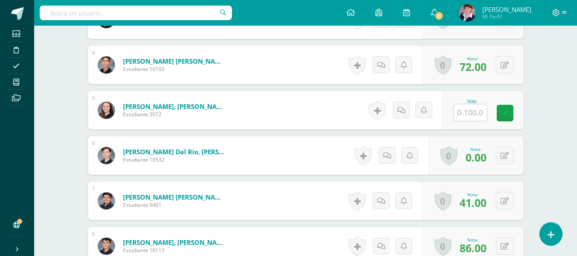
scroll to position [387, 0]
click at [481, 111] on input "text" at bounding box center [470, 112] width 33 height 17
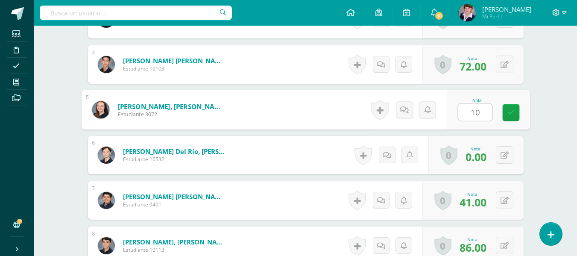
type input "100"
drag, startPoint x: 512, startPoint y: 111, endPoint x: 507, endPoint y: 111, distance: 4.3
click at [509, 111] on icon at bounding box center [511, 112] width 8 height 7
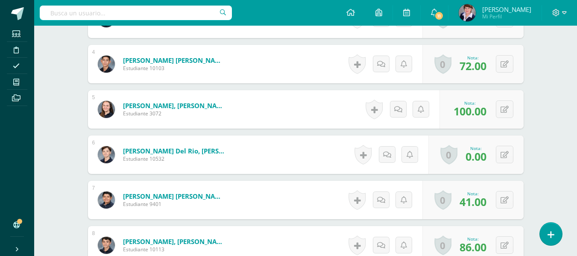
scroll to position [388, 0]
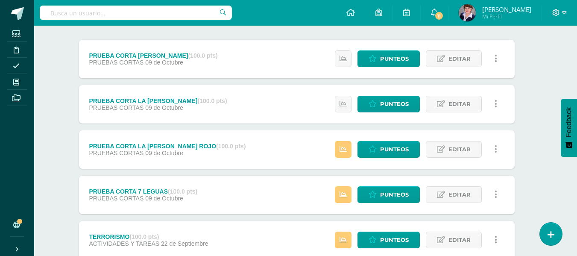
scroll to position [128, 9]
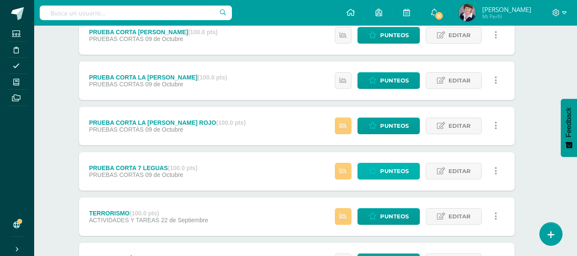
click at [389, 167] on span "Punteos" at bounding box center [394, 171] width 29 height 16
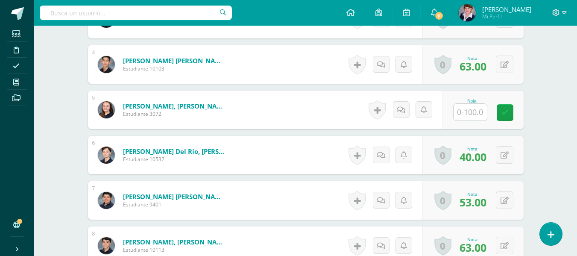
scroll to position [387, 0]
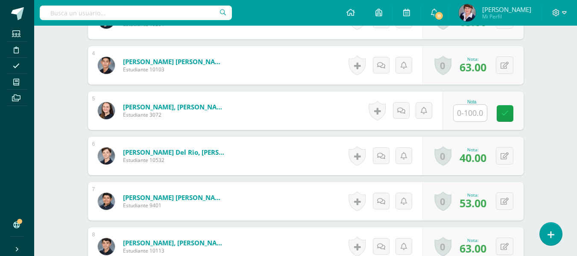
click at [472, 115] on input "text" at bounding box center [470, 113] width 33 height 17
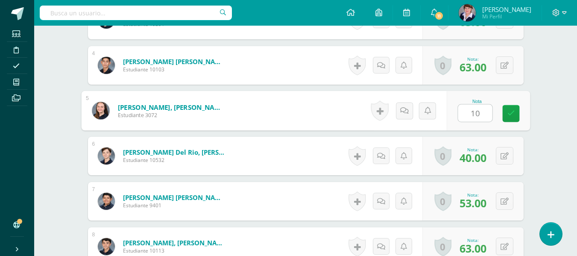
type input "100"
click at [511, 111] on icon at bounding box center [511, 113] width 8 height 7
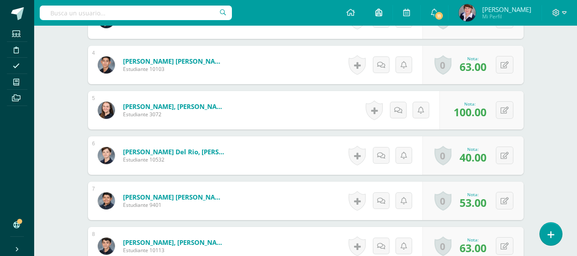
scroll to position [387, 0]
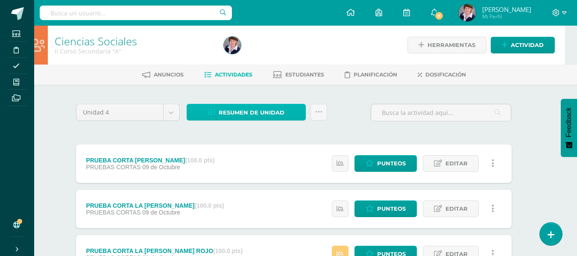
click at [263, 109] on span "Resumen de unidad" at bounding box center [252, 113] width 66 height 16
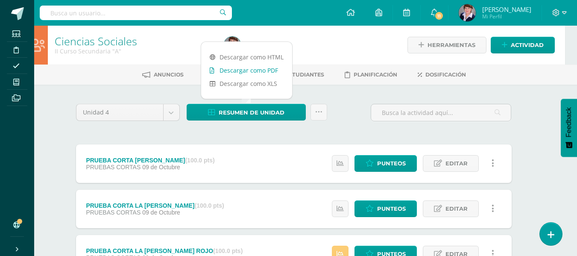
click at [254, 67] on link "Descargar como PDF" at bounding box center [246, 70] width 91 height 13
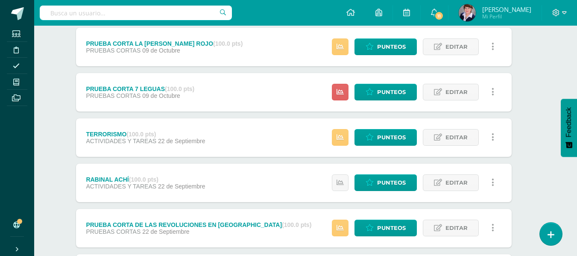
scroll to position [201, 12]
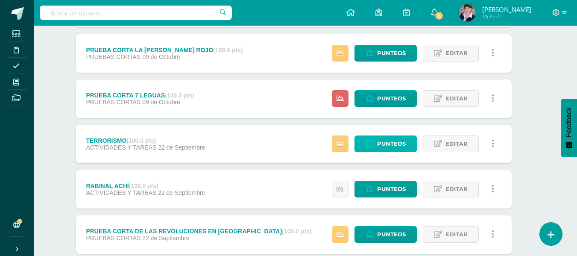
click at [388, 141] on span "Punteos" at bounding box center [391, 144] width 29 height 16
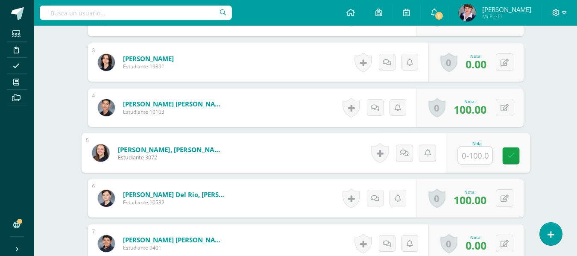
scroll to position [345, 0]
click at [484, 151] on input "text" at bounding box center [475, 155] width 34 height 17
type input "90"
click at [510, 152] on icon at bounding box center [511, 155] width 8 height 7
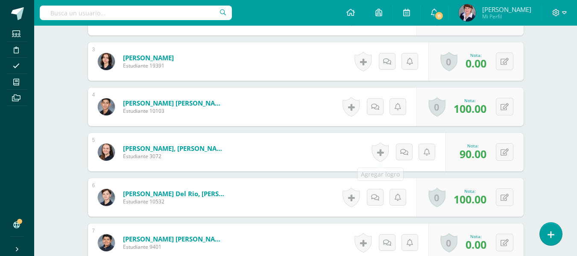
scroll to position [346, 0]
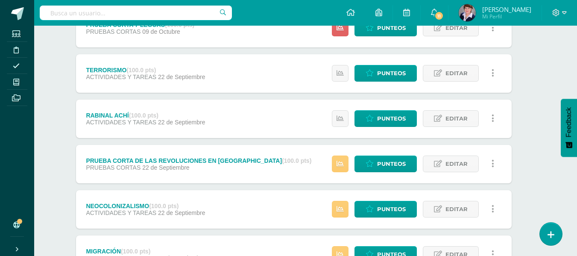
scroll to position [299, 12]
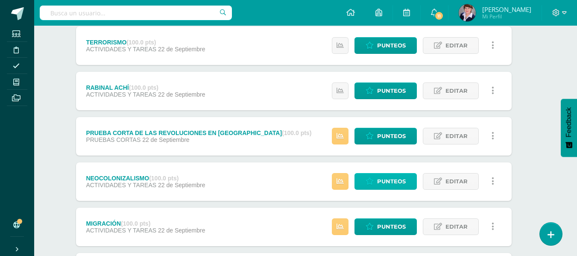
click at [401, 178] on span "Punteos" at bounding box center [391, 181] width 29 height 16
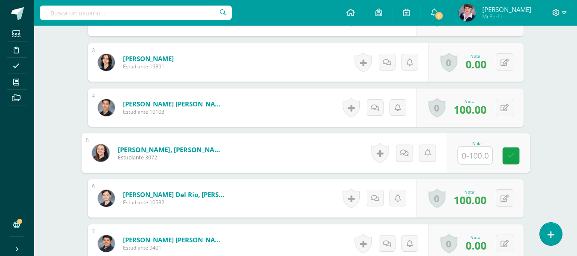
click at [481, 151] on input "text" at bounding box center [475, 155] width 34 height 17
type input "90"
click at [509, 152] on icon at bounding box center [511, 155] width 8 height 7
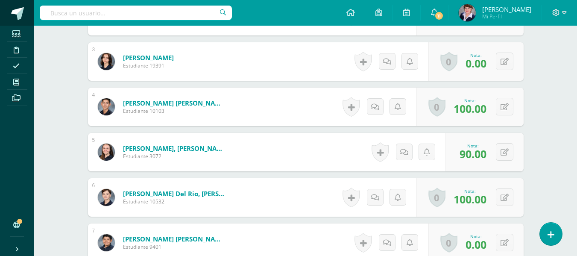
scroll to position [346, 0]
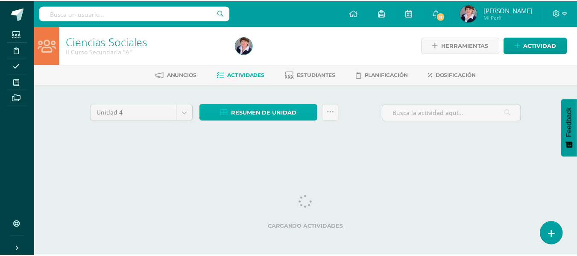
scroll to position [0, 12]
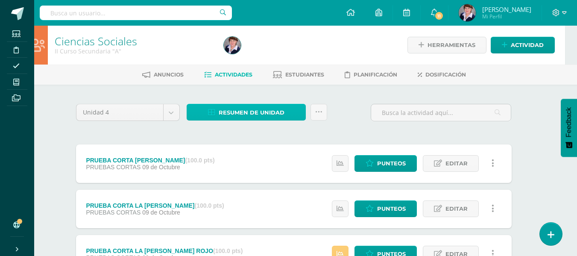
click at [272, 111] on span "Resumen de unidad" at bounding box center [252, 113] width 66 height 16
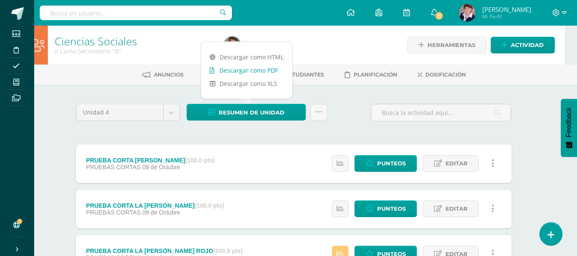
click at [256, 65] on link "Descargar como PDF" at bounding box center [246, 70] width 91 height 13
